Goal: Information Seeking & Learning: Check status

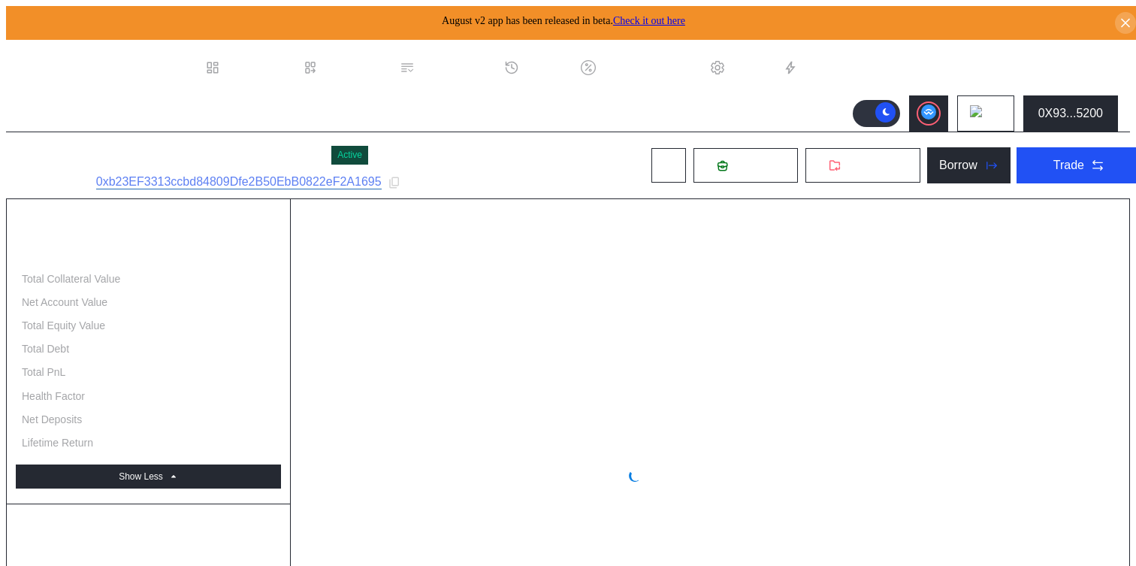
select select "*"
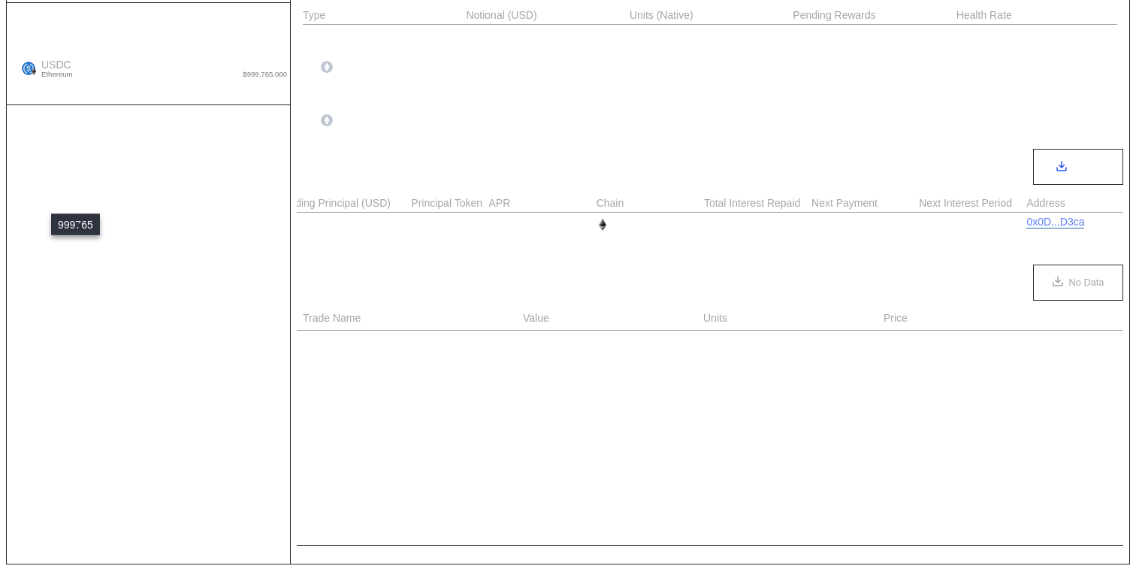
scroll to position [0, 751]
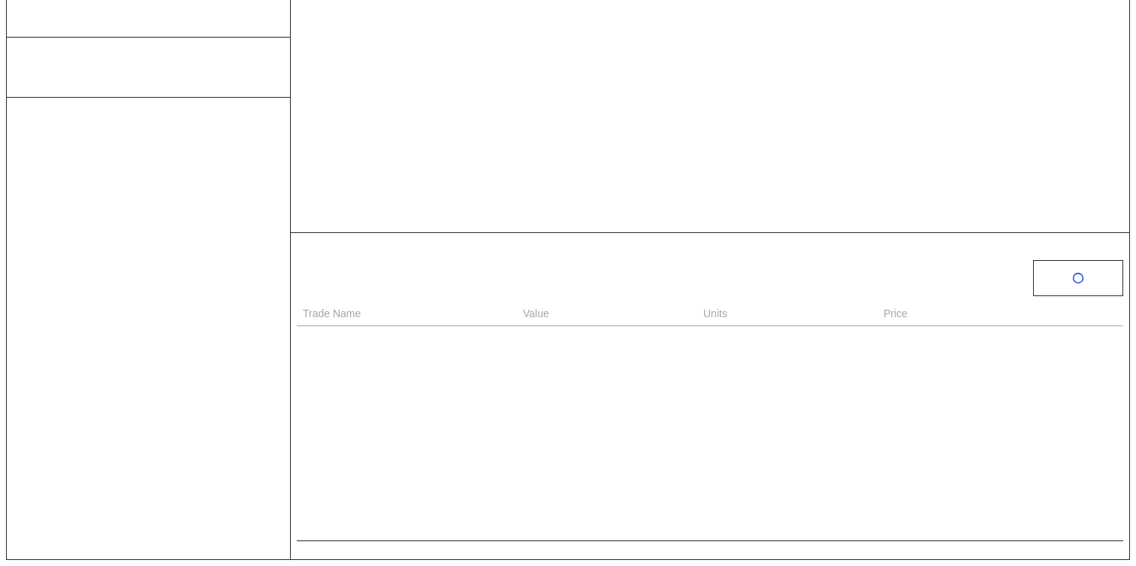
select select "*"
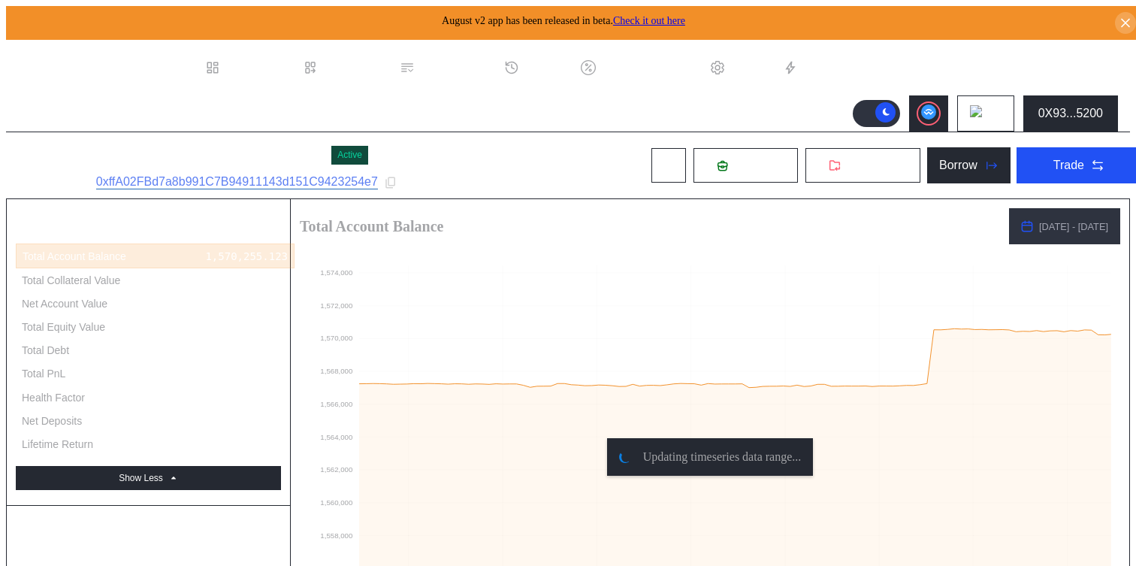
select select "*"
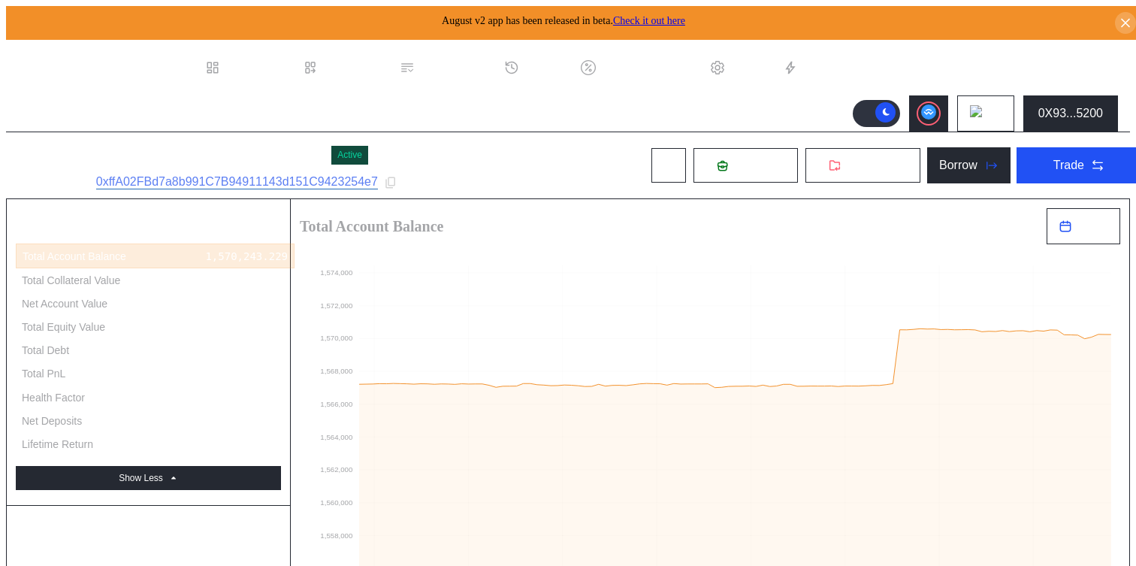
select select "*"
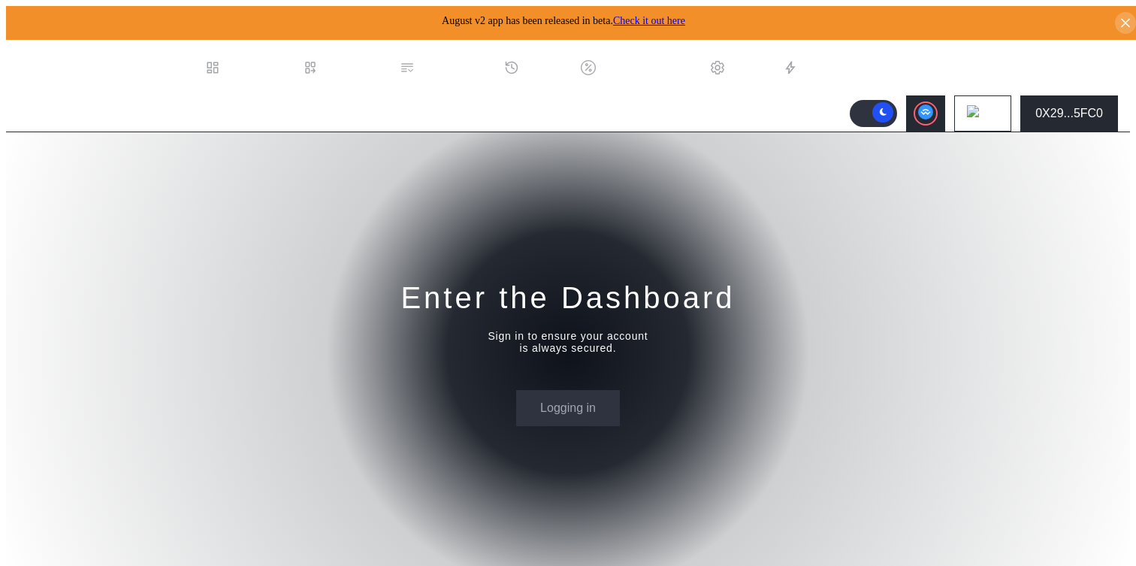
select select "*"
